Goal: Transaction & Acquisition: Subscribe to service/newsletter

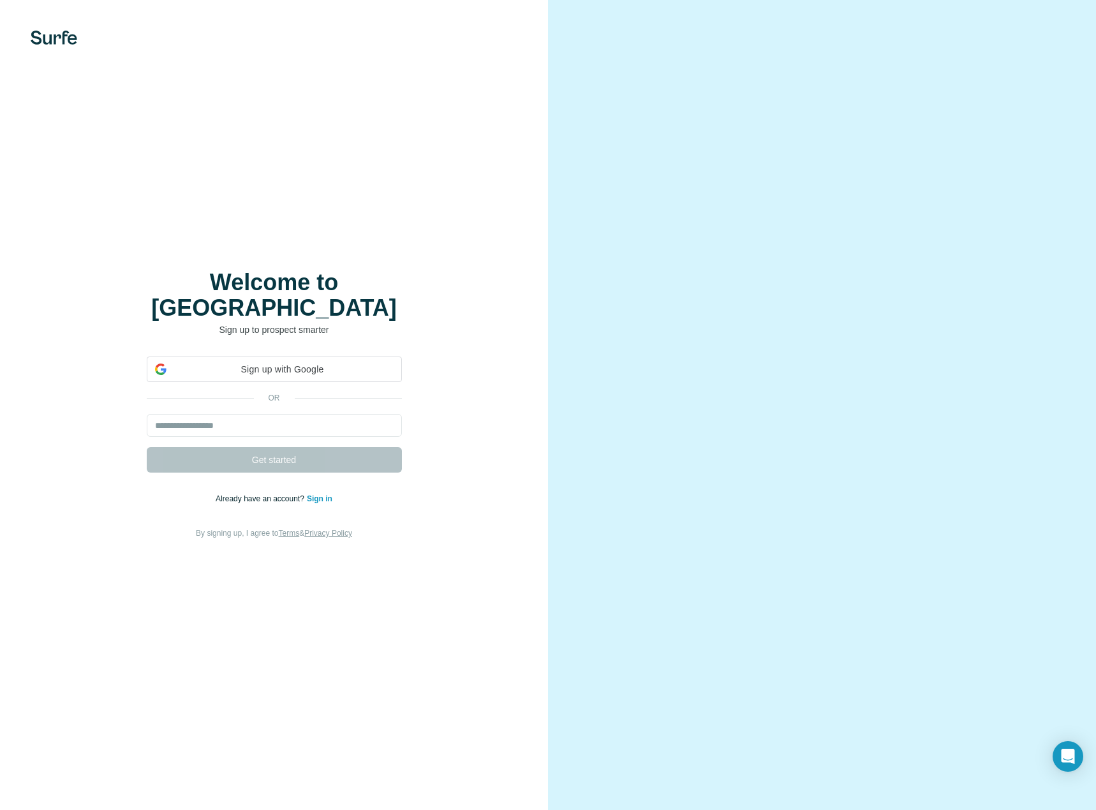
click at [776, 290] on video at bounding box center [822, 405] width 459 height 230
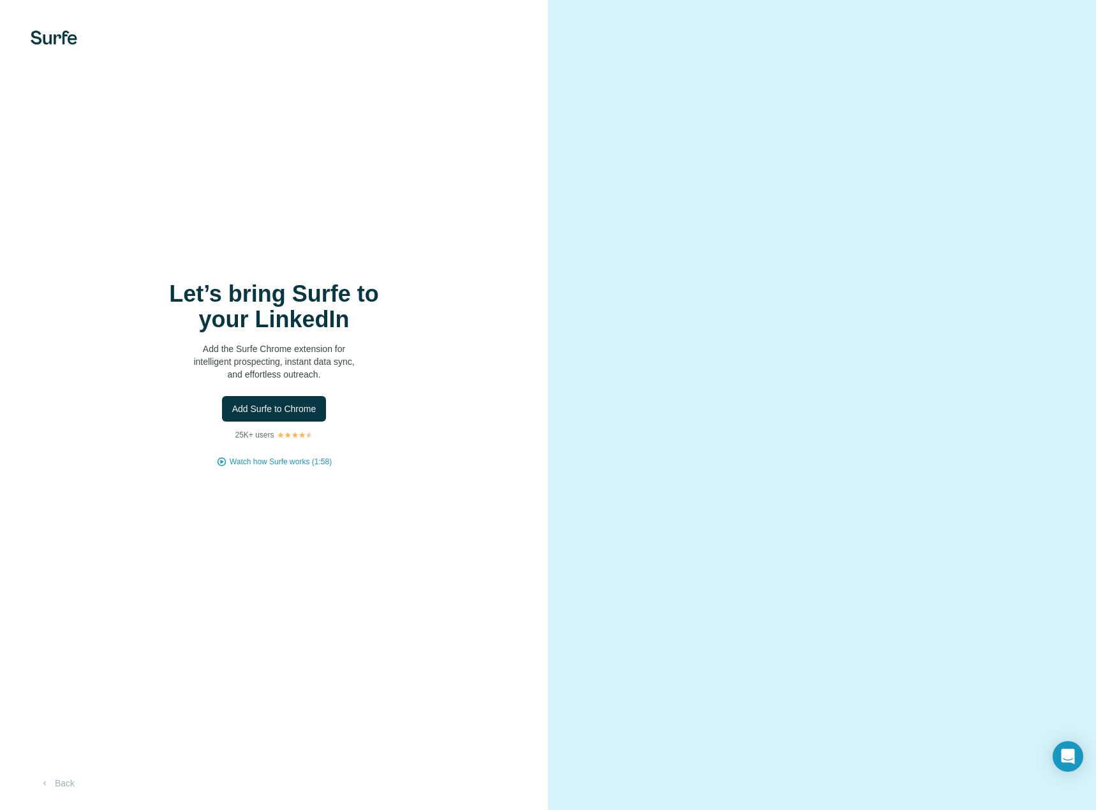
click at [60, 21] on div "Let’s bring Surfe to your LinkedIn Add the Surfe Chrome extension for intellige…" at bounding box center [274, 405] width 548 height 810
click at [61, 26] on div "Let’s bring Surfe to your LinkedIn Add the Surfe Chrome extension for intellige…" at bounding box center [274, 405] width 548 height 810
click at [67, 785] on button "Back" at bounding box center [57, 783] width 53 height 23
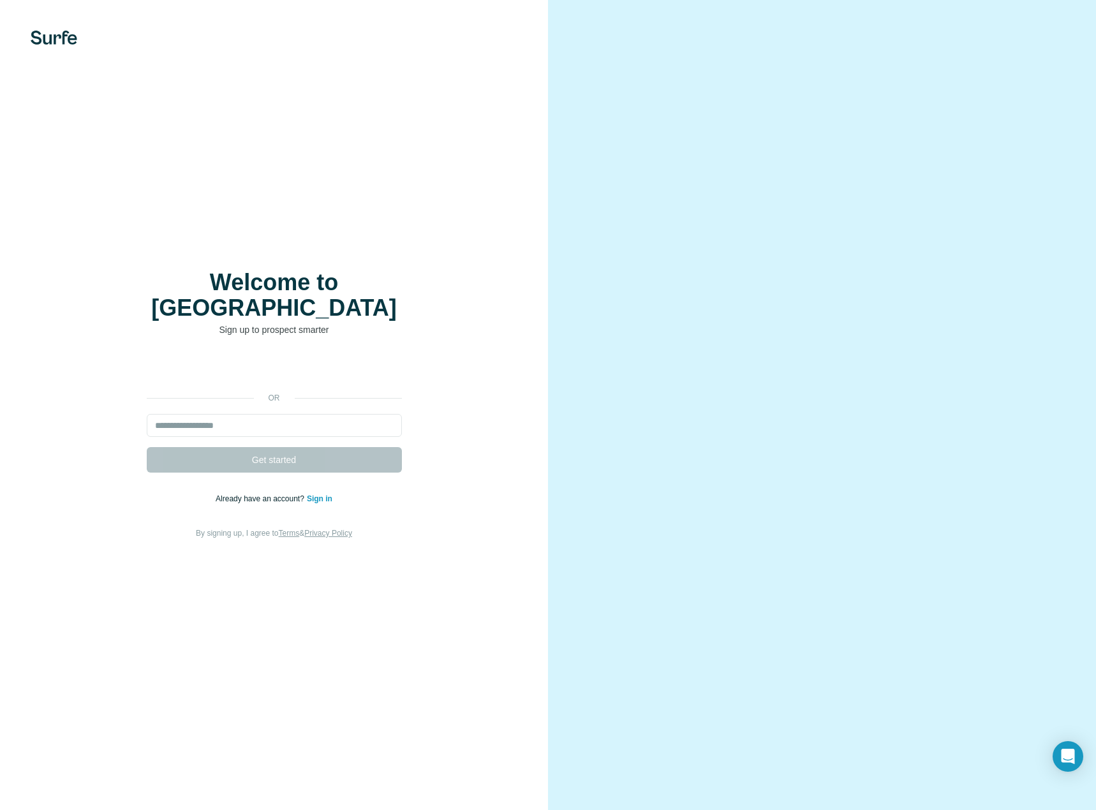
click at [67, 785] on div "Welcome to Surfe Sign up to prospect smarter or Get started Already have an acc…" at bounding box center [274, 405] width 548 height 810
click at [70, 29] on div "Welcome to Surfe Sign up to prospect smarter or Get started Already have an acc…" at bounding box center [274, 405] width 548 height 810
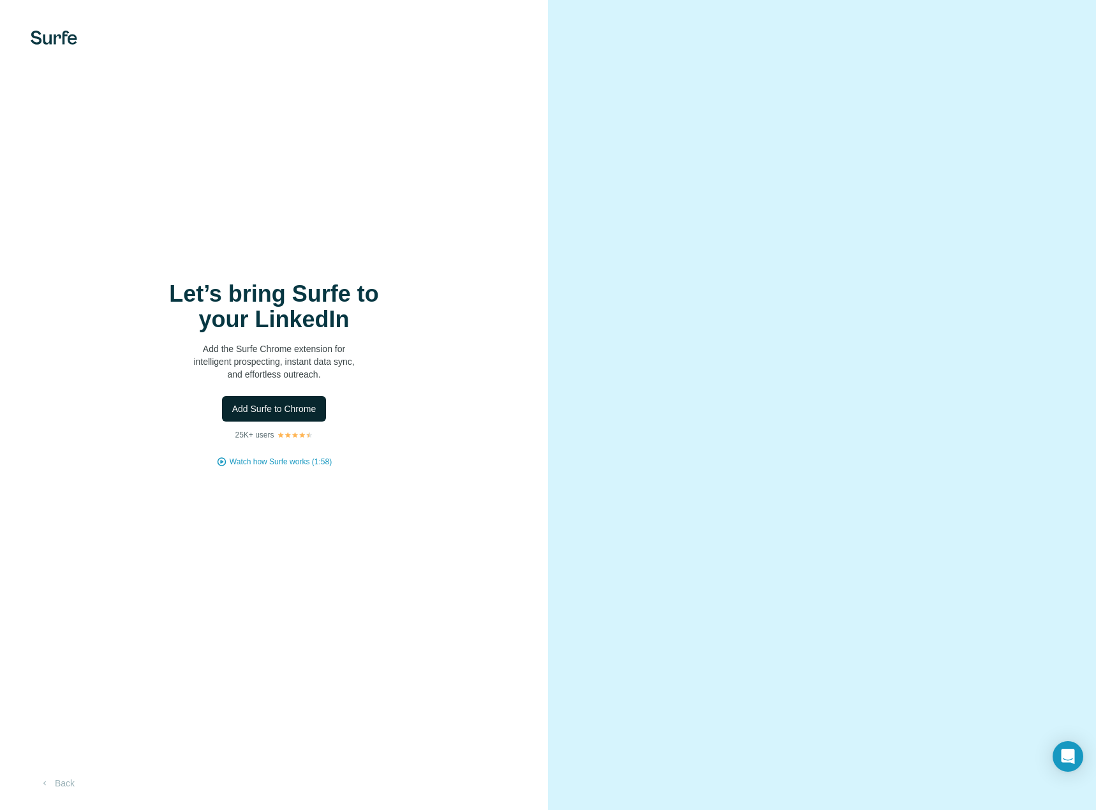
click at [312, 401] on button "Add Surfe to Chrome" at bounding box center [274, 409] width 105 height 26
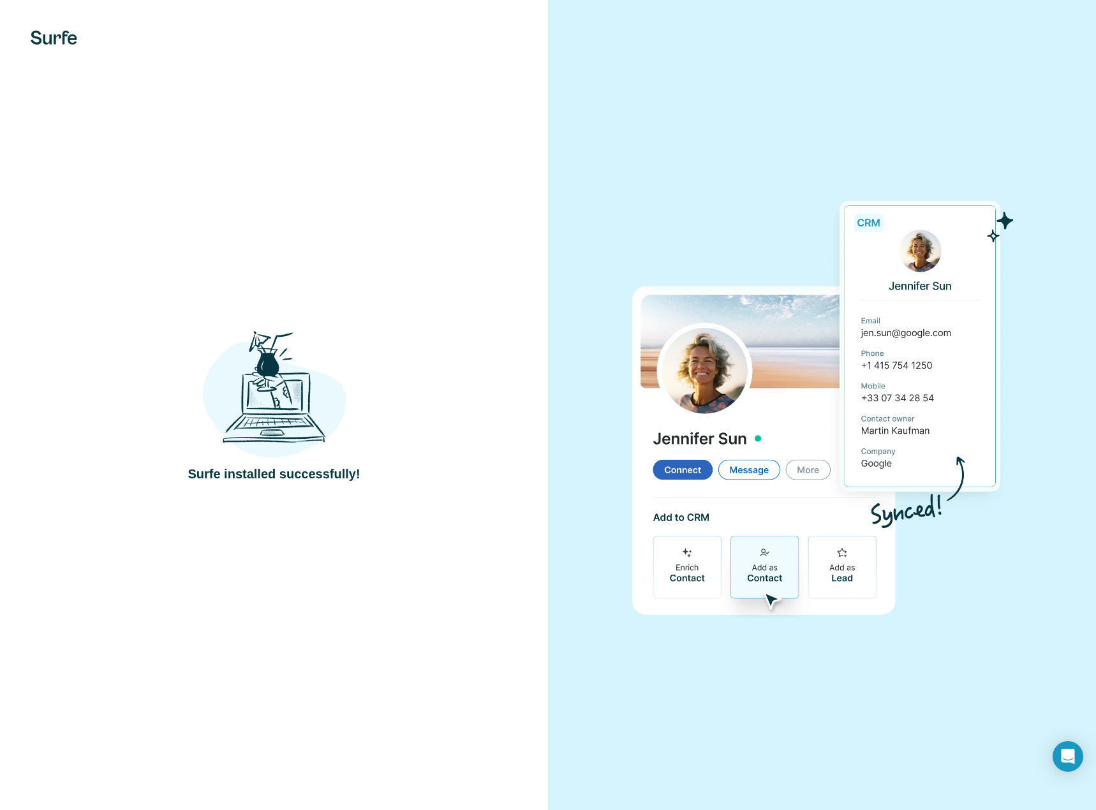
click at [246, 275] on div "Surfe installed successfully!" at bounding box center [274, 405] width 548 height 810
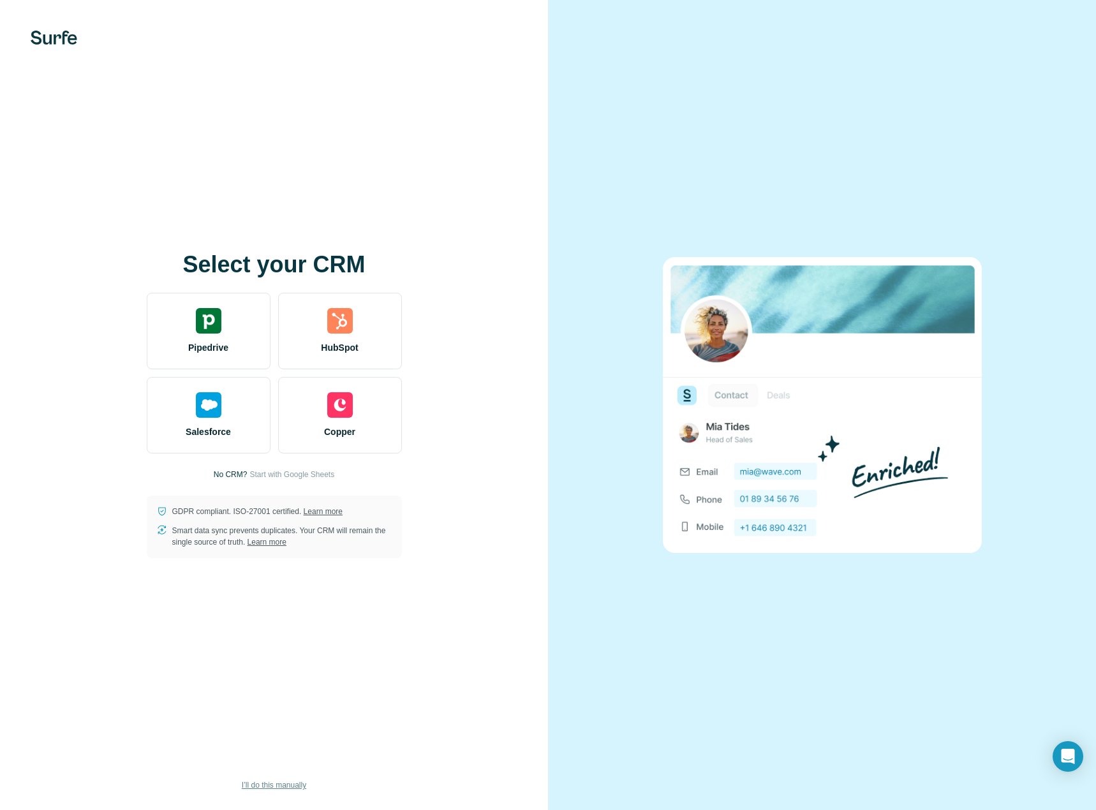
click at [290, 789] on span "I’ll do this manually" at bounding box center [274, 785] width 64 height 11
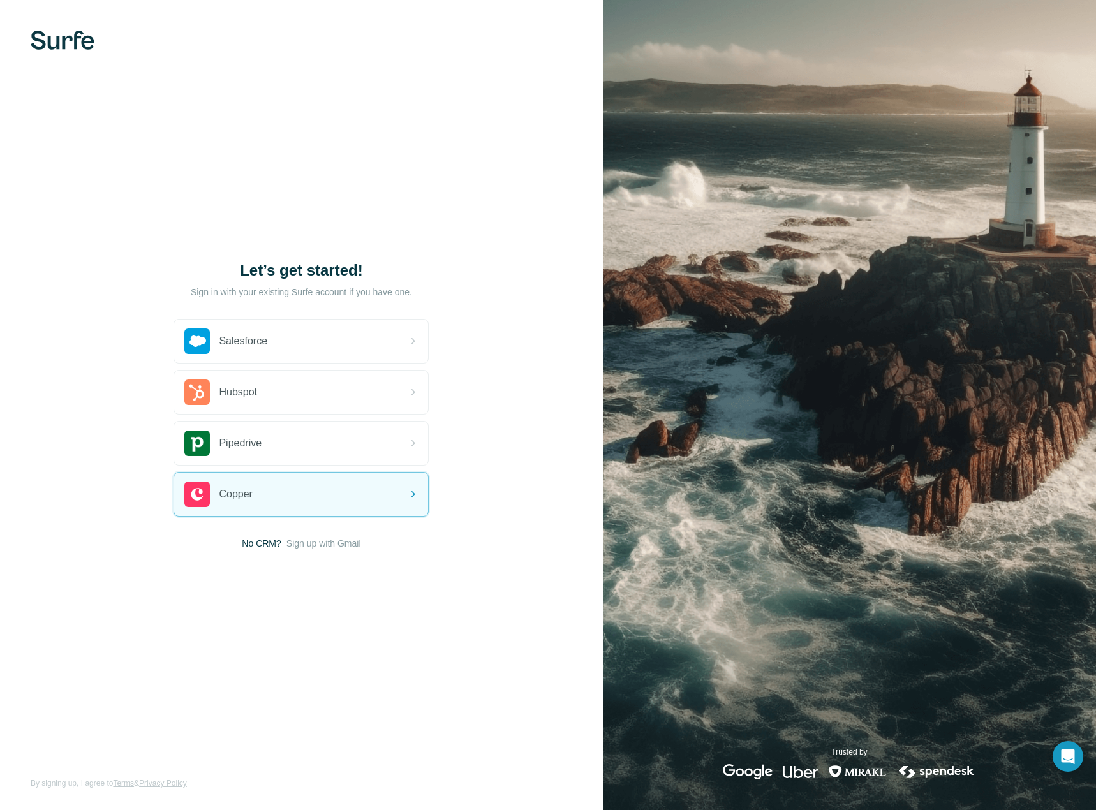
click at [318, 544] on span "Sign up with Gmail" at bounding box center [323, 543] width 75 height 13
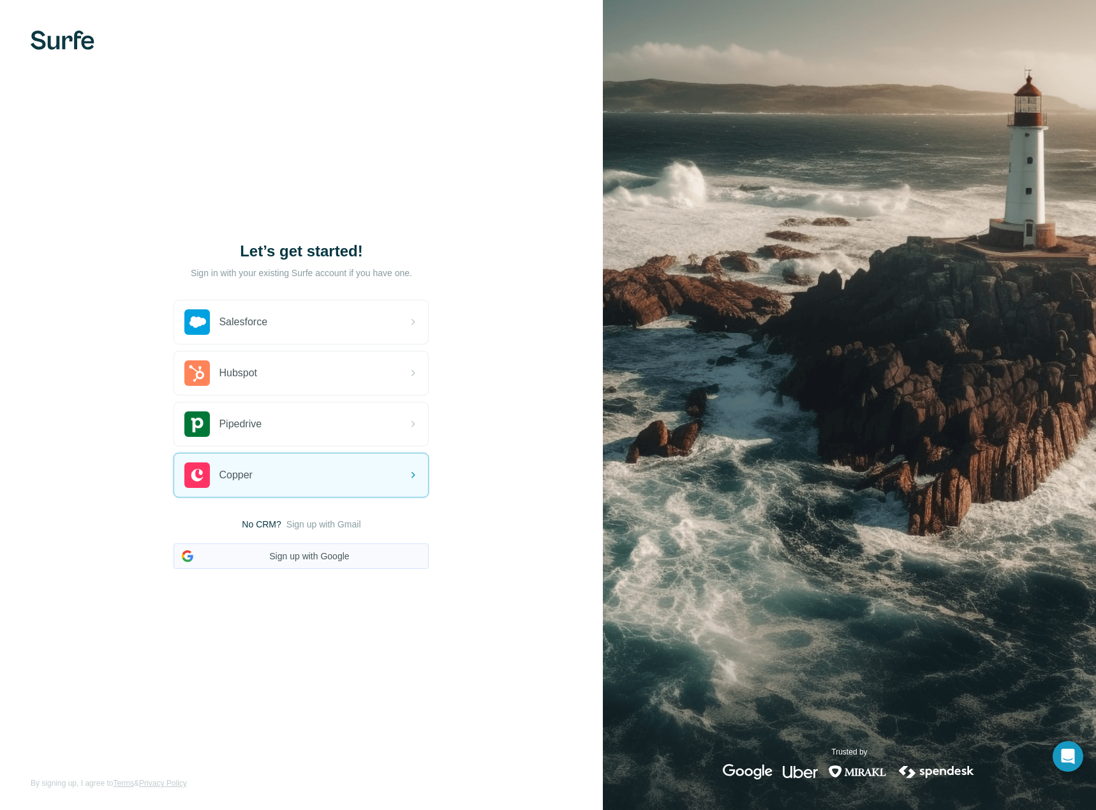
click at [315, 563] on button "Sign up with Google" at bounding box center [301, 557] width 255 height 26
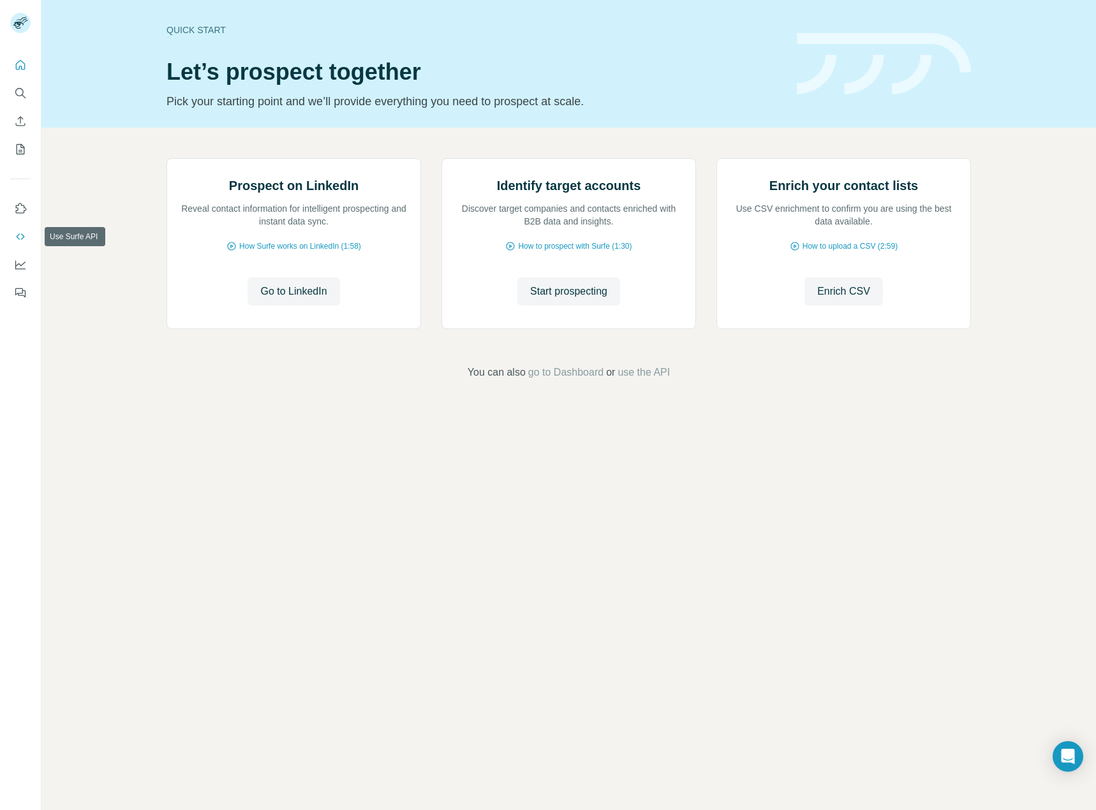
click at [27, 246] on button "Use Surfe API" at bounding box center [20, 236] width 20 height 23
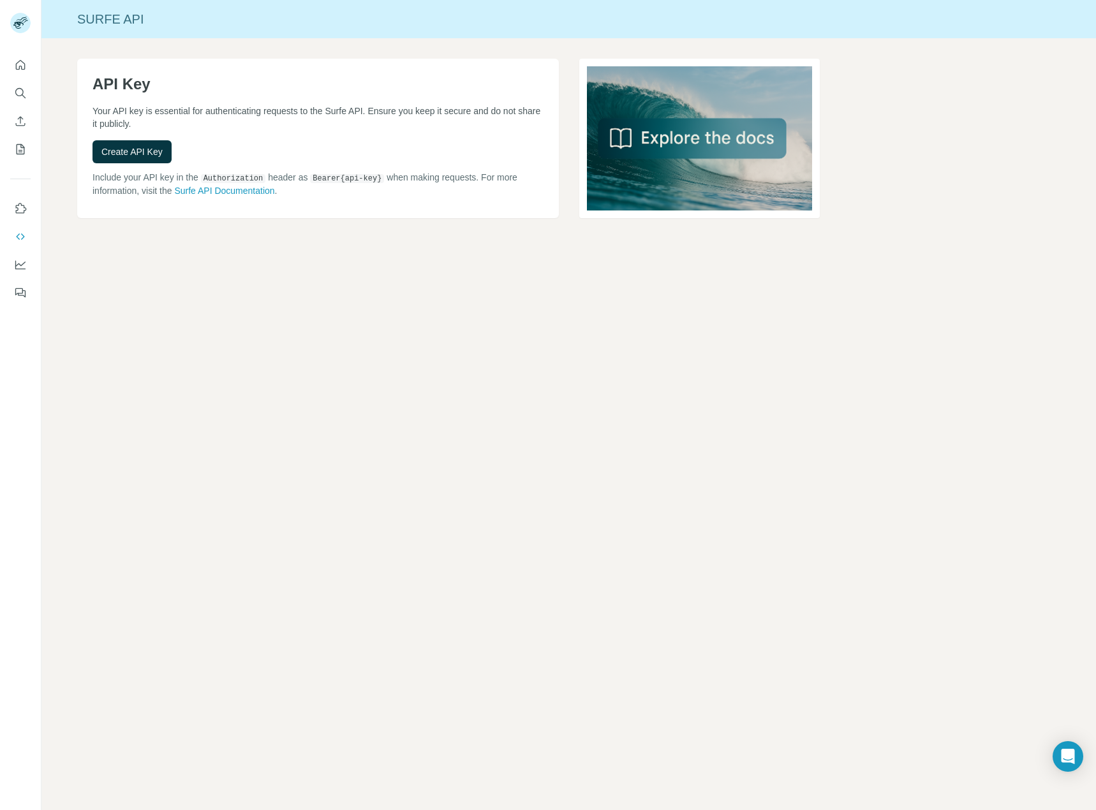
click at [148, 135] on div "API Key Your API key is essential for authenticating requests to the Surfe API.…" at bounding box center [318, 139] width 482 height 160
click at [130, 157] on span "Create API Key" at bounding box center [131, 151] width 61 height 13
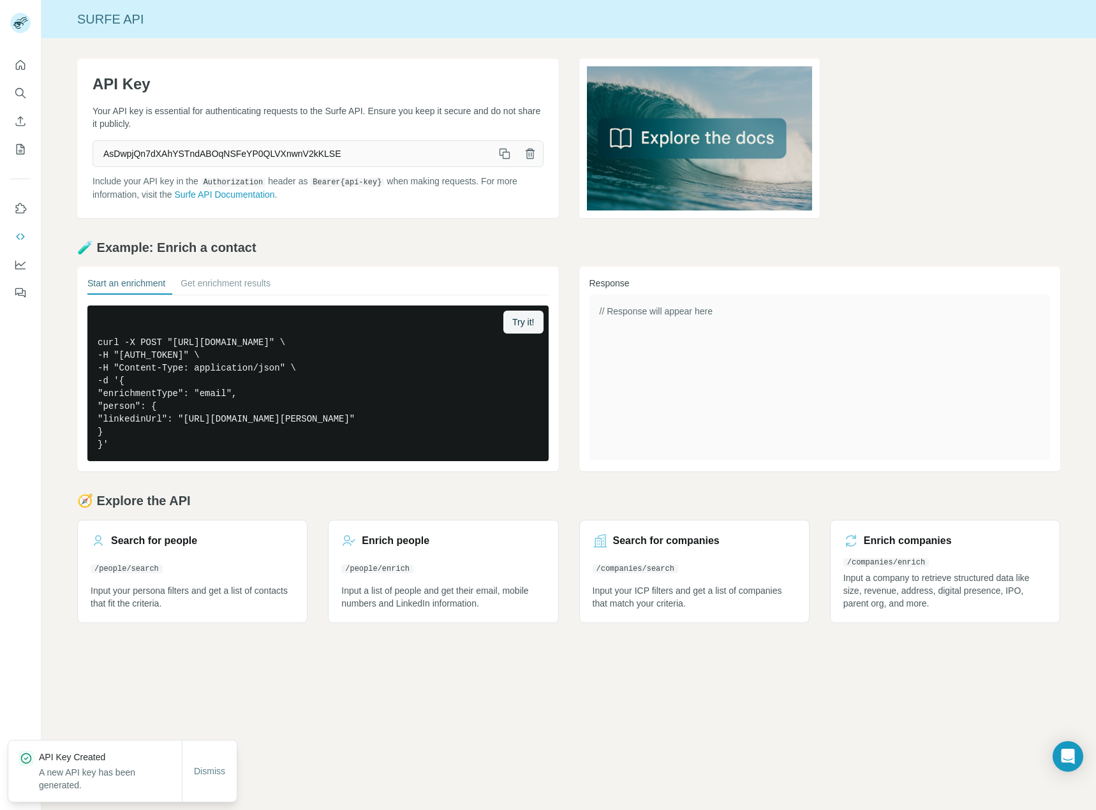
click at [514, 154] on button "button" at bounding box center [505, 154] width 26 height 26
